Goal: Find specific page/section: Find specific page/section

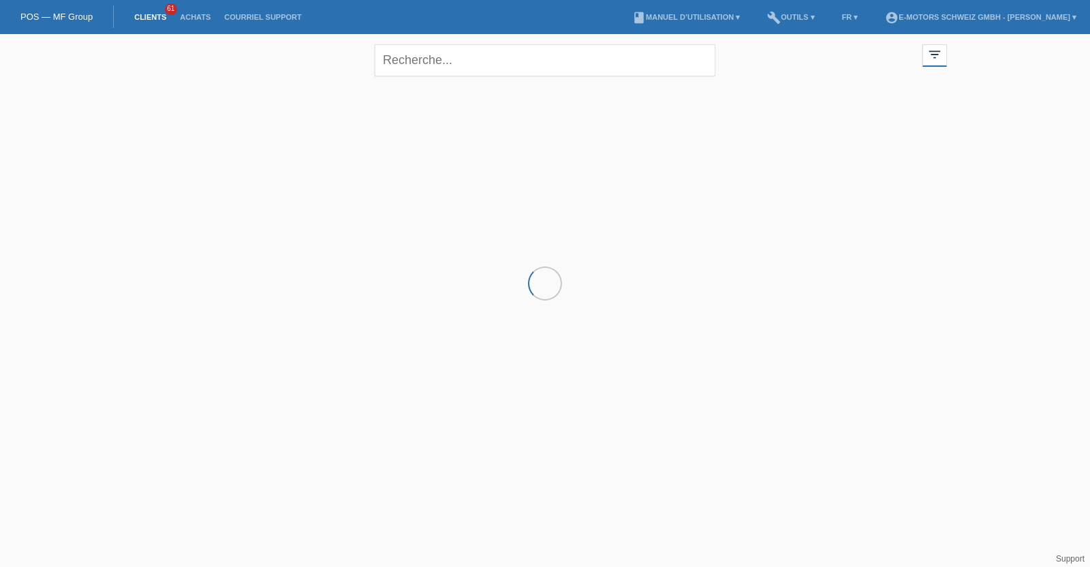
click at [836, 12] on li "FR ▾" at bounding box center [851, 17] width 30 height 35
click at [836, 16] on link "FR ▾" at bounding box center [851, 17] width 30 height 8
click at [799, 29] on span "Deutsch" at bounding box center [794, 31] width 37 height 16
click at [221, 18] on link "Einkäufe" at bounding box center [215, 17] width 52 height 8
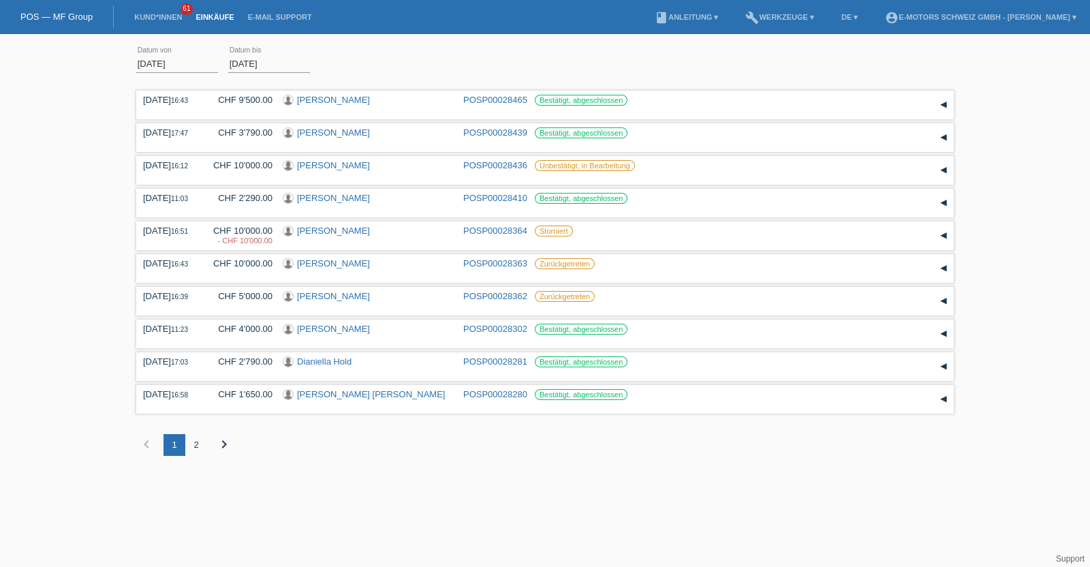
click at [192, 444] on div "2" at bounding box center [196, 445] width 22 height 22
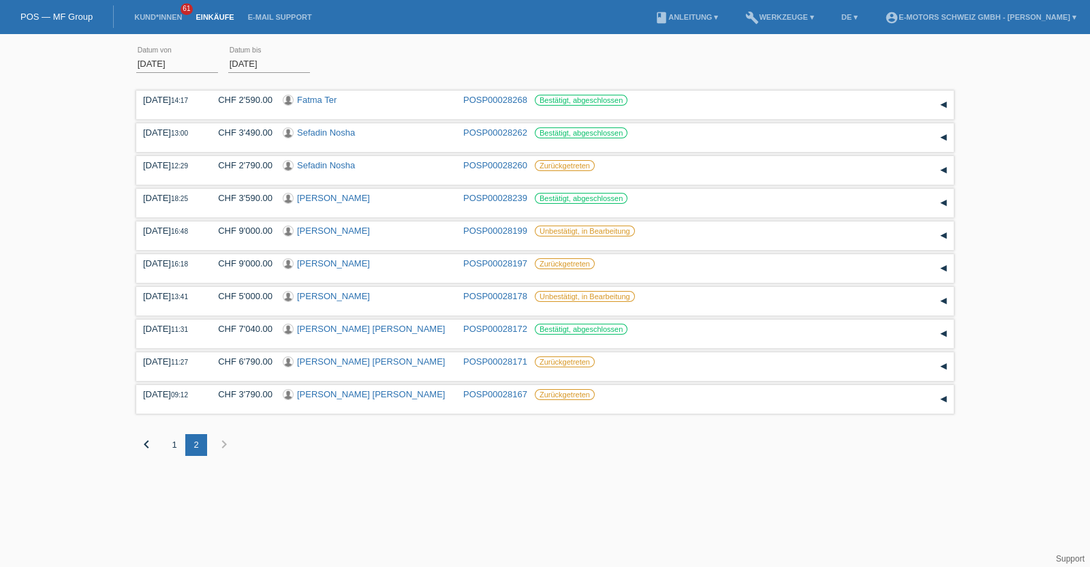
click at [170, 447] on div "1" at bounding box center [175, 445] width 22 height 22
